Goal: Task Accomplishment & Management: Complete application form

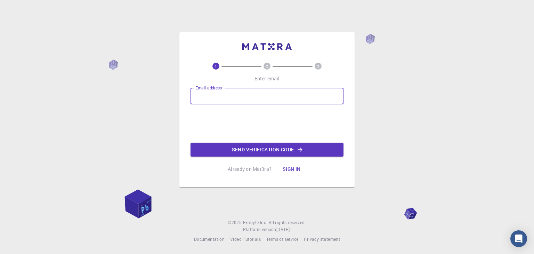
click at [253, 95] on input "Email address" at bounding box center [267, 96] width 153 height 17
type input "[EMAIL_ADDRESS][DOMAIN_NAME]"
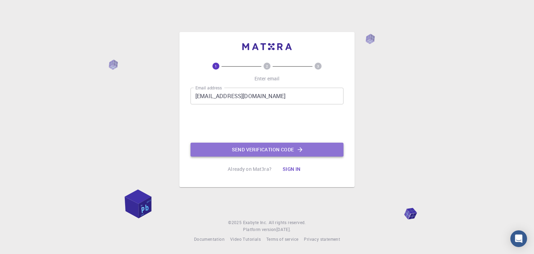
click at [287, 146] on button "Send verification code" at bounding box center [267, 150] width 153 height 14
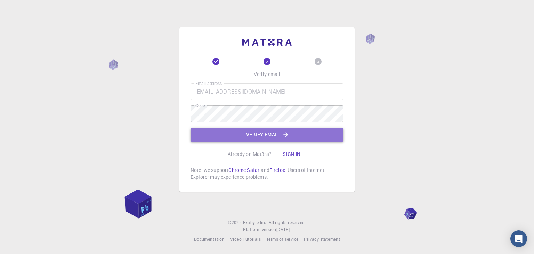
click at [328, 130] on button "Verify email" at bounding box center [267, 135] width 153 height 14
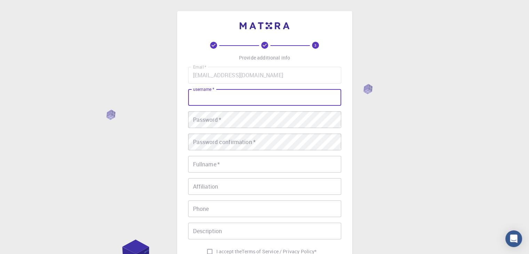
click at [292, 99] on input "username   *" at bounding box center [264, 97] width 153 height 17
click at [281, 97] on input "username   *" at bounding box center [264, 97] width 153 height 17
type input "[PERSON_NAME]"
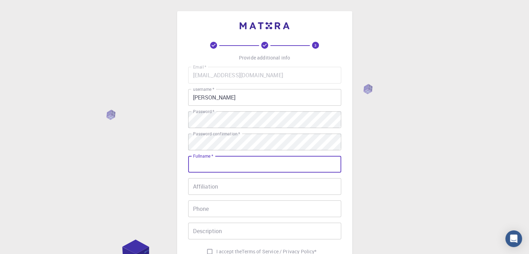
click at [266, 165] on input "Fullname   *" at bounding box center [264, 164] width 153 height 17
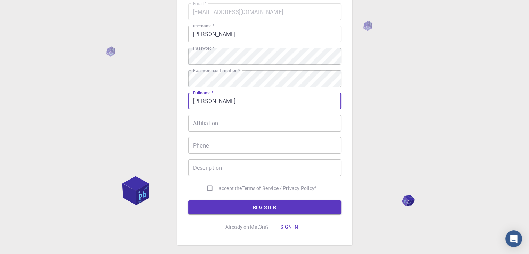
scroll to position [64, 0]
type input "[PERSON_NAME]"
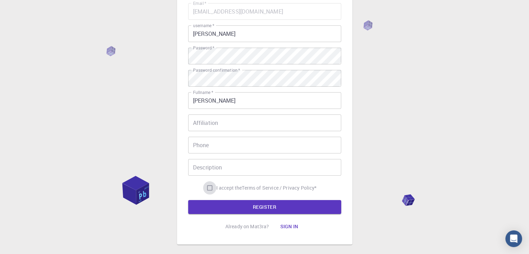
click at [208, 186] on input "I accept the Terms of Service / Privacy Policy *" at bounding box center [209, 187] width 13 height 13
checkbox input "true"
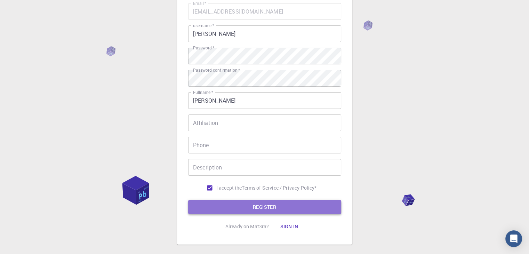
click at [243, 205] on button "REGISTER" at bounding box center [264, 207] width 153 height 14
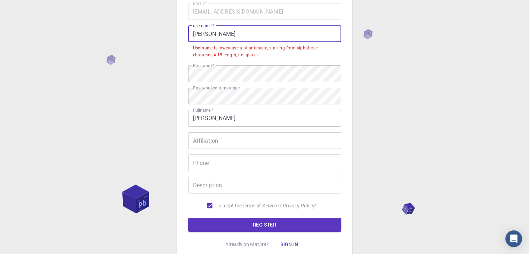
click at [259, 35] on input "[PERSON_NAME]" at bounding box center [264, 33] width 153 height 17
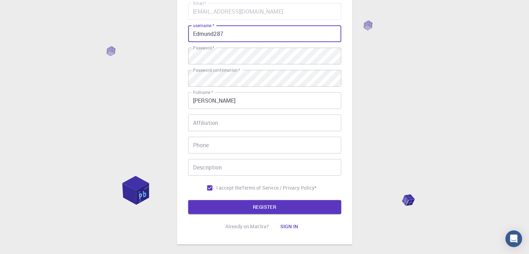
click at [244, 31] on input "Edmund287" at bounding box center [264, 33] width 153 height 17
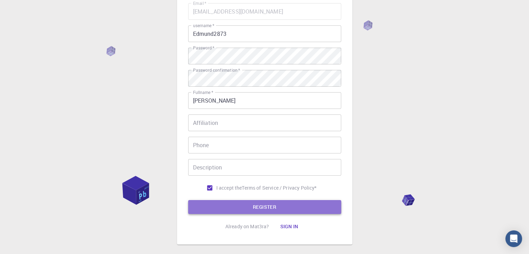
click at [306, 209] on button "REGISTER" at bounding box center [264, 207] width 153 height 14
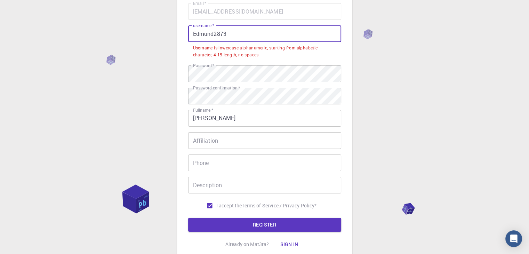
click at [212, 33] on input "Edmund2873" at bounding box center [264, 33] width 153 height 17
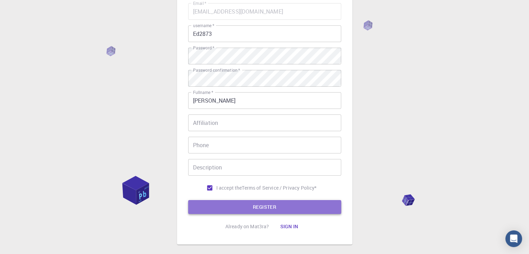
click at [261, 206] on button "REGISTER" at bounding box center [264, 207] width 153 height 14
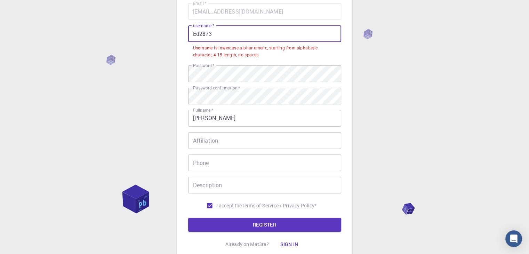
click at [218, 33] on input "Ed2873" at bounding box center [264, 33] width 153 height 17
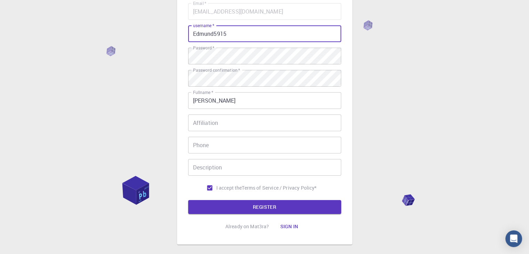
click at [214, 34] on input "Edmund5915" at bounding box center [264, 33] width 153 height 17
type input "EdmundPANG5915"
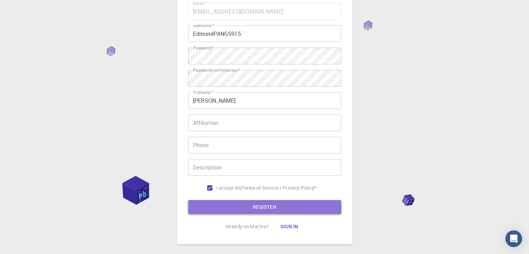
click at [278, 208] on button "REGISTER" at bounding box center [264, 207] width 153 height 14
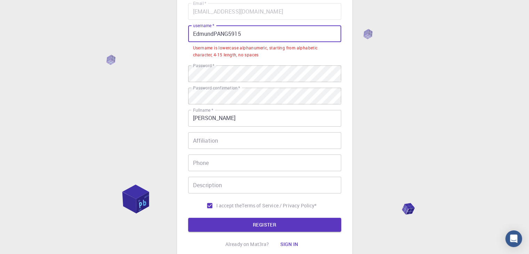
click at [229, 34] on input "EdmundPANG5915" at bounding box center [264, 33] width 153 height 17
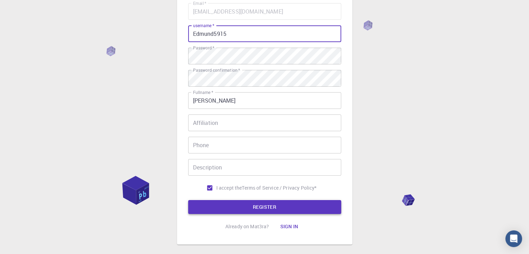
click at [255, 206] on button "REGISTER" at bounding box center [264, 207] width 153 height 14
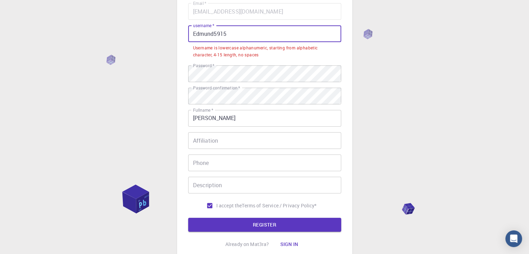
click at [298, 28] on input "Edmund5915" at bounding box center [264, 33] width 153 height 17
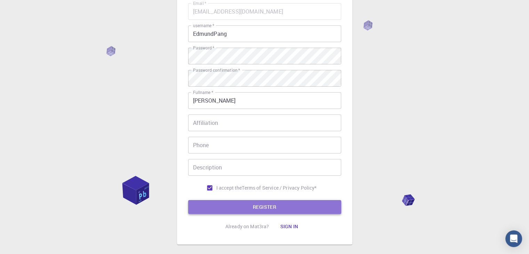
click at [282, 206] on button "REGISTER" at bounding box center [264, 207] width 153 height 14
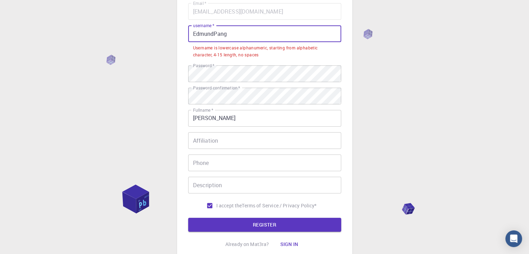
click at [243, 35] on input "EdmundPang" at bounding box center [264, 33] width 153 height 17
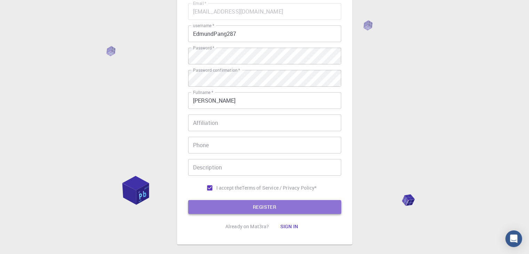
click at [246, 209] on button "REGISTER" at bounding box center [264, 207] width 153 height 14
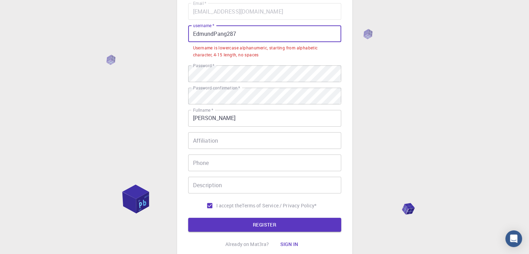
click at [253, 30] on input "EdmundPang287" at bounding box center [264, 33] width 153 height 17
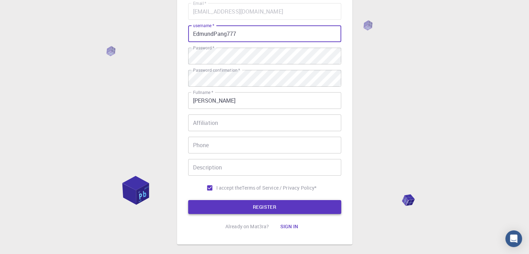
type input "EdmundPang777"
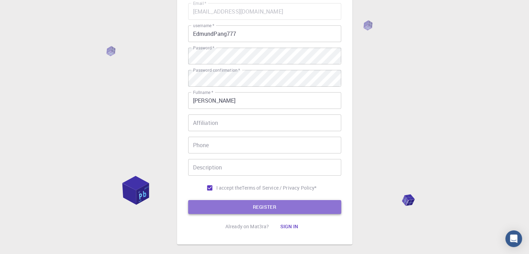
click at [266, 209] on button "REGISTER" at bounding box center [264, 207] width 153 height 14
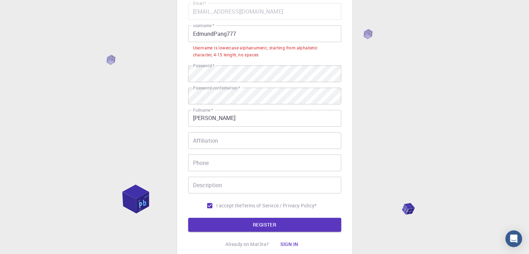
scroll to position [0, 0]
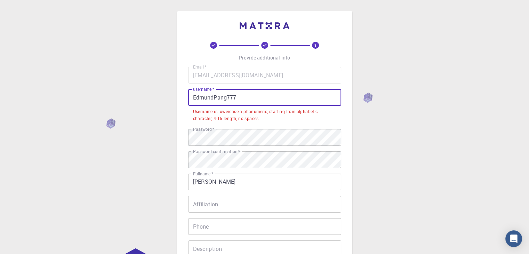
click at [252, 96] on input "EdmundPang777" at bounding box center [264, 97] width 153 height 17
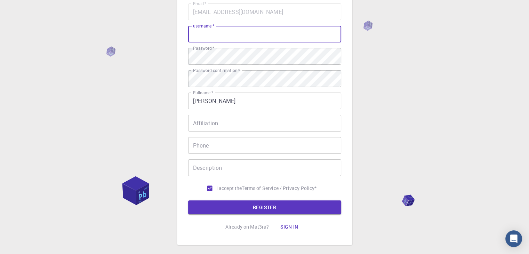
scroll to position [64, 0]
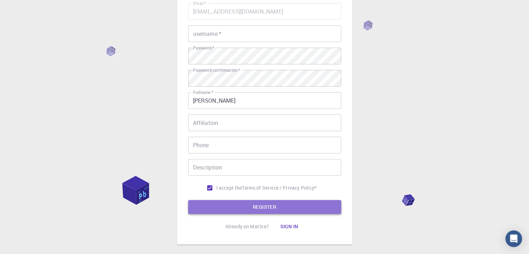
click at [259, 212] on button "REGISTER" at bounding box center [264, 207] width 153 height 14
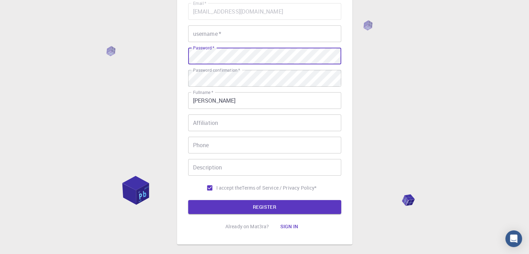
click at [259, 33] on input "username   *" at bounding box center [264, 33] width 153 height 17
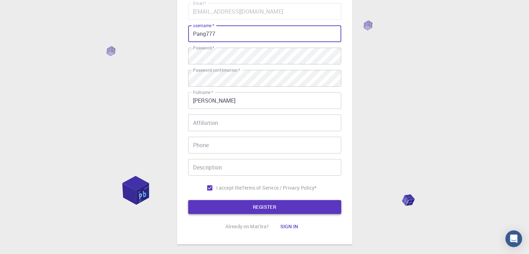
type input "Pang777"
click at [267, 213] on button "REGISTER" at bounding box center [264, 207] width 153 height 14
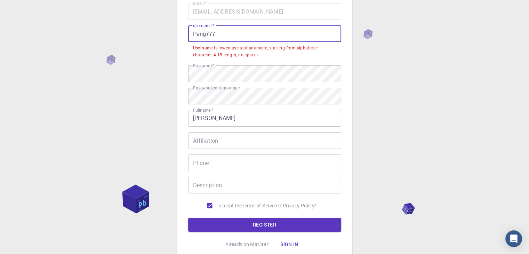
click at [256, 31] on input "Pang777" at bounding box center [264, 33] width 153 height 17
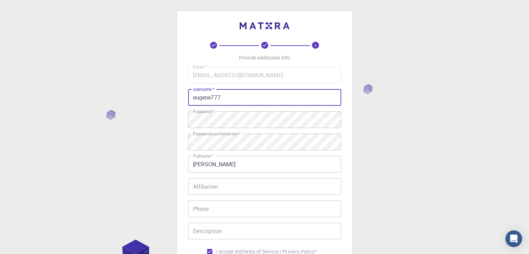
scroll to position [100, 0]
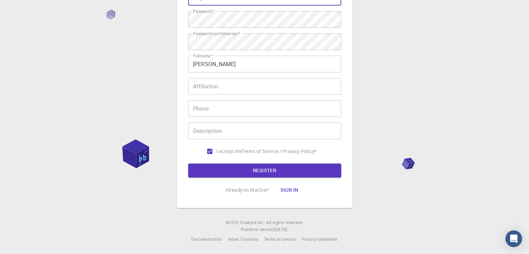
click at [188, 163] on button "REGISTER" at bounding box center [264, 170] width 153 height 14
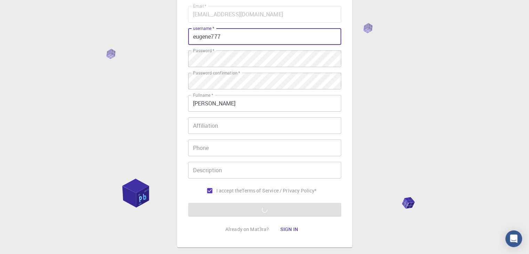
scroll to position [0, 0]
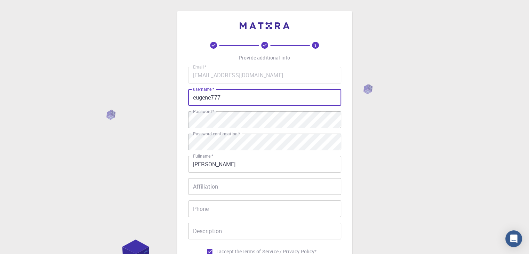
click at [383, 118] on div "3 Provide additional info Email   * [EMAIL_ADDRESS][DOMAIN_NAME] Email   * user…" at bounding box center [264, 177] width 529 height 354
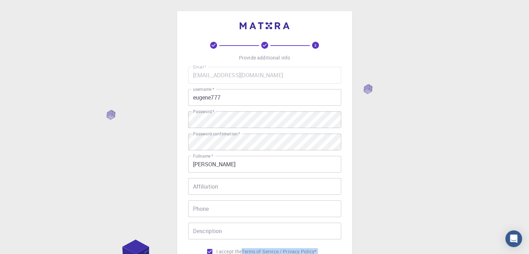
click at [383, 118] on div "3 Provide additional info Email   * [EMAIL_ADDRESS][DOMAIN_NAME] Email   * user…" at bounding box center [264, 177] width 529 height 354
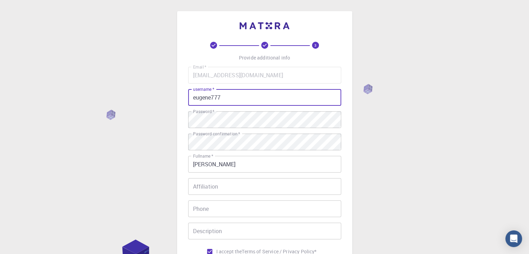
click at [303, 97] on input "eugene777" at bounding box center [264, 97] width 153 height 17
type input "edmund777"
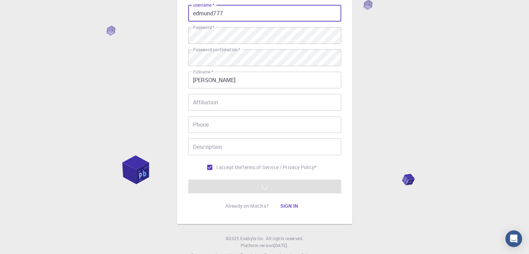
scroll to position [85, 0]
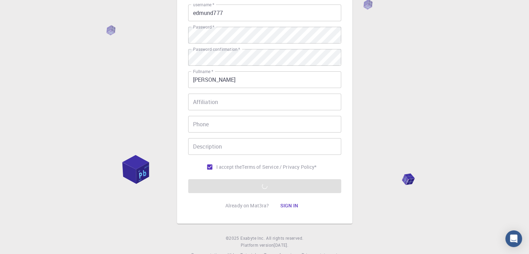
click at [273, 187] on form "Email   * [EMAIL_ADDRESS][DOMAIN_NAME] Email   * username   * edmund777 usernam…" at bounding box center [264, 87] width 153 height 211
